Goal: Task Accomplishment & Management: Use online tool/utility

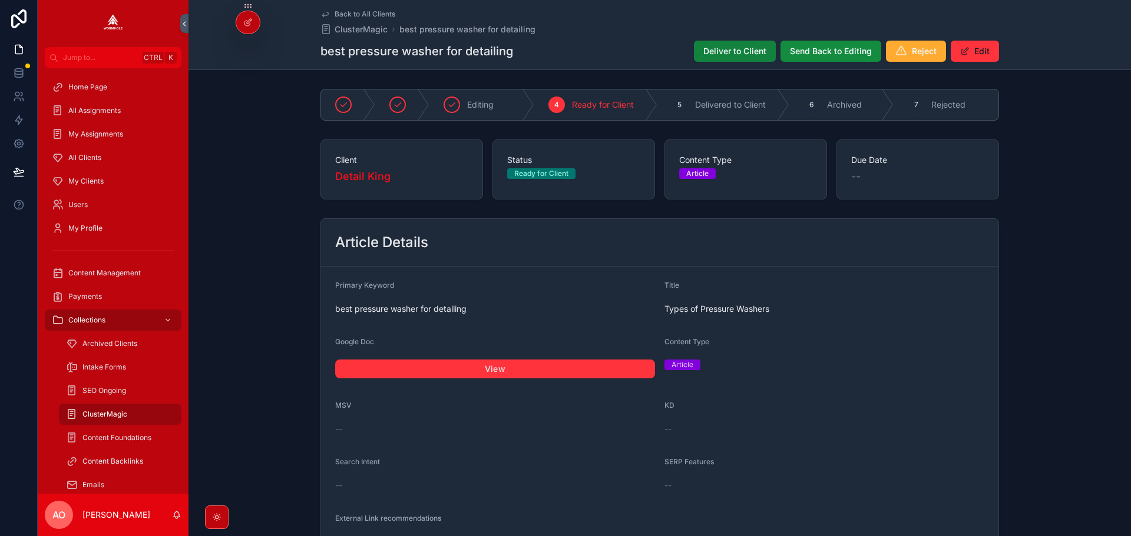
click at [723, 48] on span "Deliver to Client" at bounding box center [734, 51] width 63 height 12
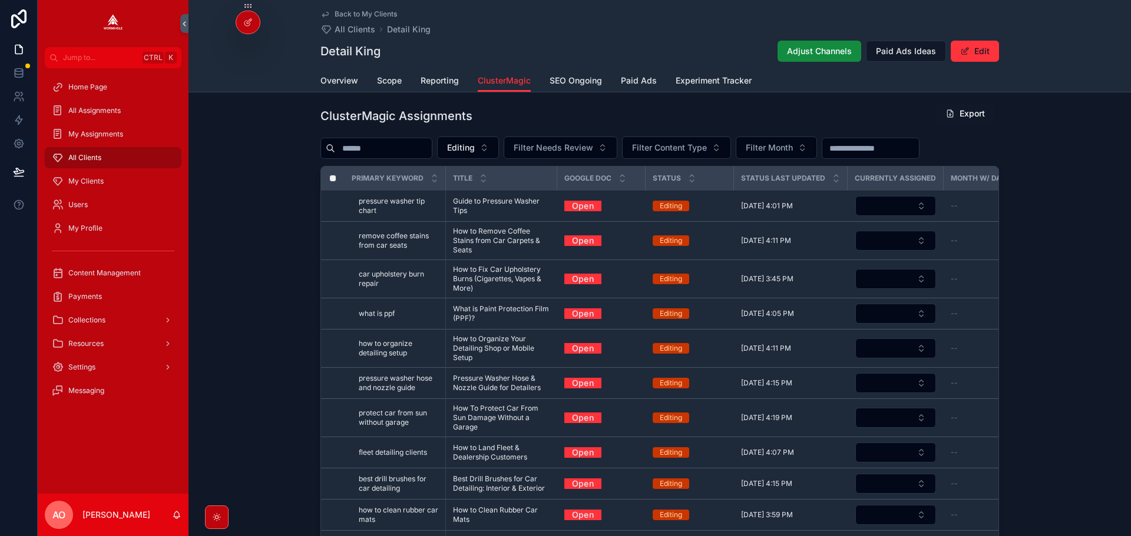
scroll to position [519, 0]
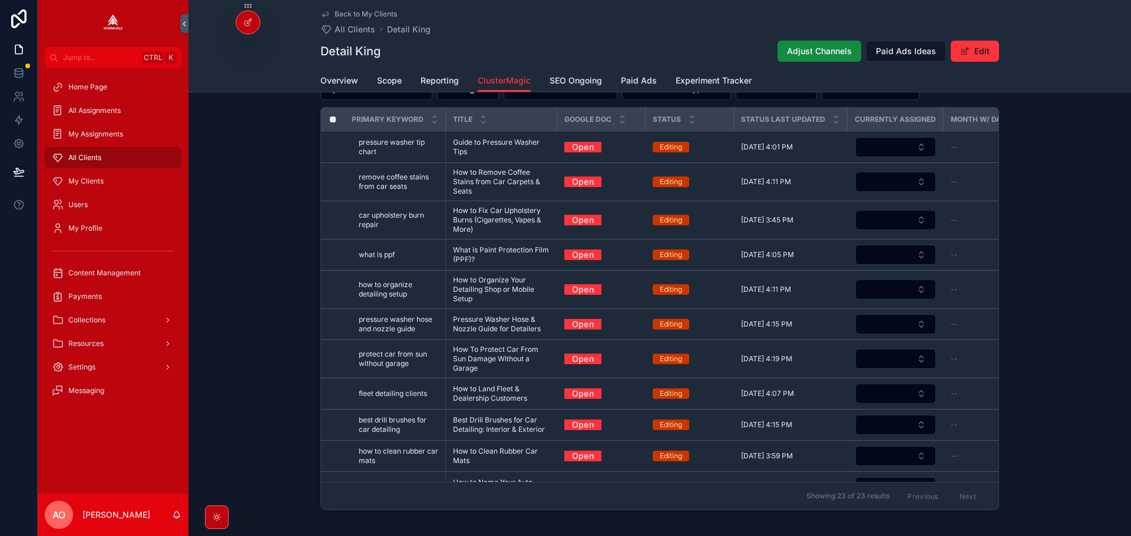
drag, startPoint x: 515, startPoint y: 130, endPoint x: 483, endPoint y: 143, distance: 35.1
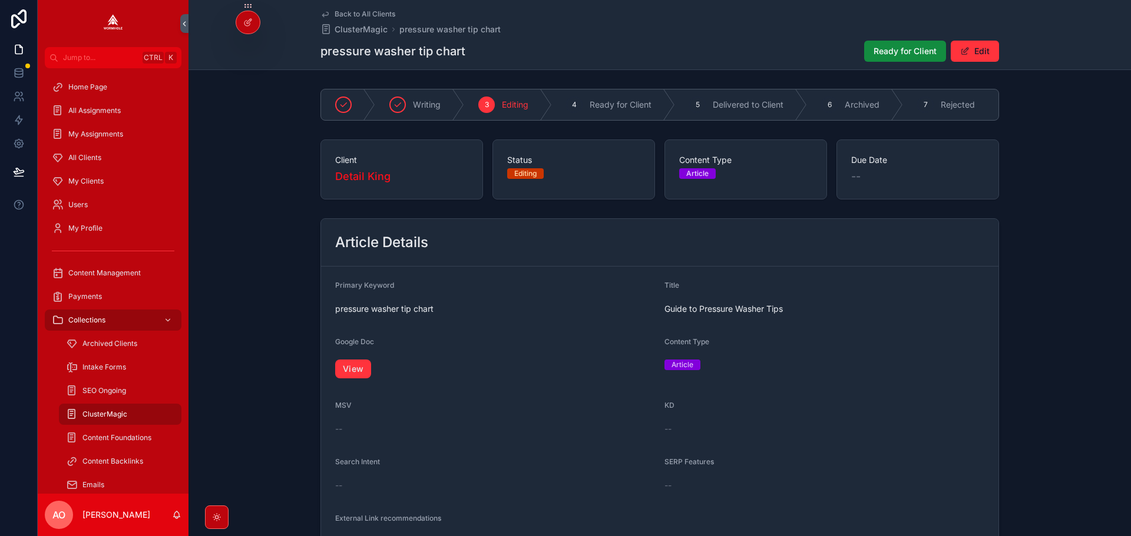
click at [347, 373] on link "View" at bounding box center [353, 369] width 36 height 19
